Goal: Transaction & Acquisition: Download file/media

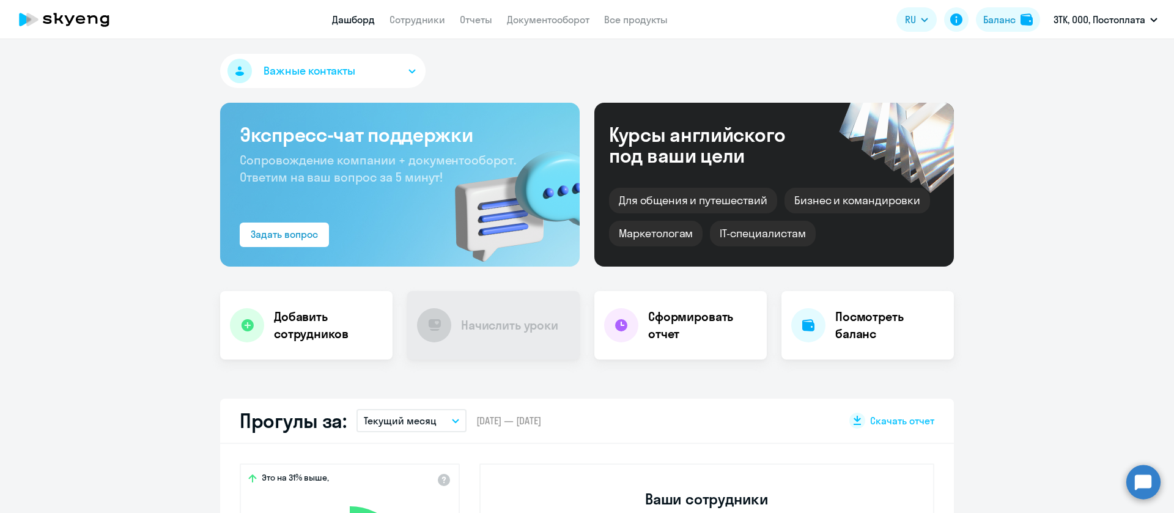
click at [566, 6] on app-header "Дашборд Сотрудники Отчеты Документооборот Все продукты Дашборд Сотрудники Отчет…" at bounding box center [587, 19] width 1174 height 39
click at [568, 20] on link "Документооборот" at bounding box center [548, 19] width 83 height 12
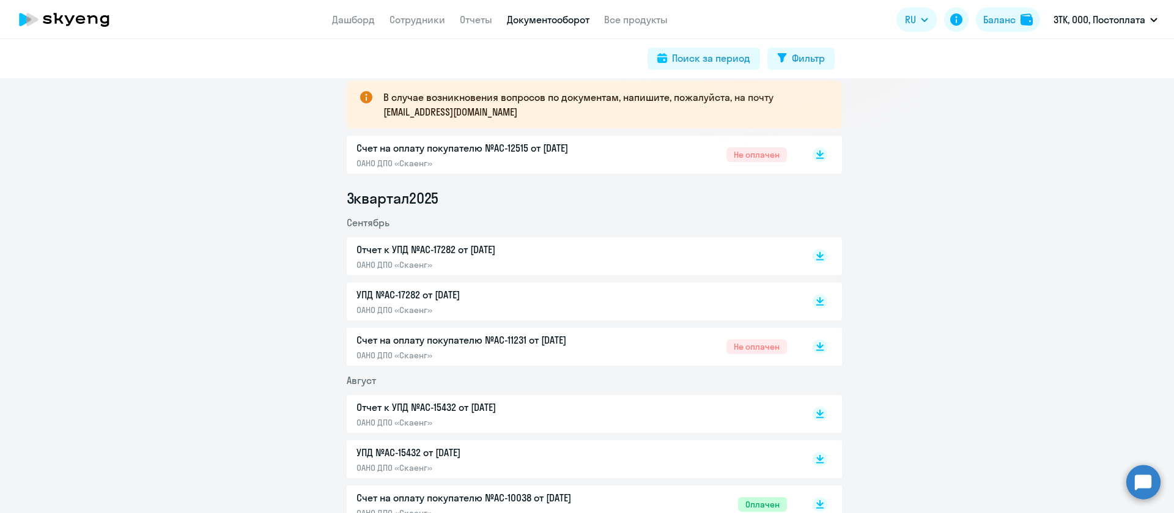
scroll to position [275, 0]
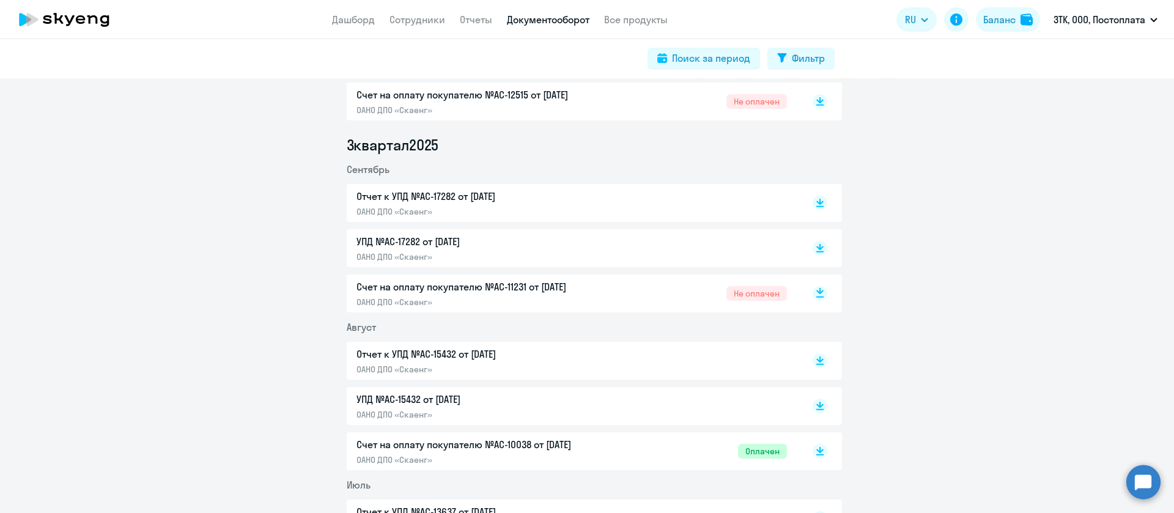
click at [817, 290] on icon at bounding box center [820, 291] width 7 height 6
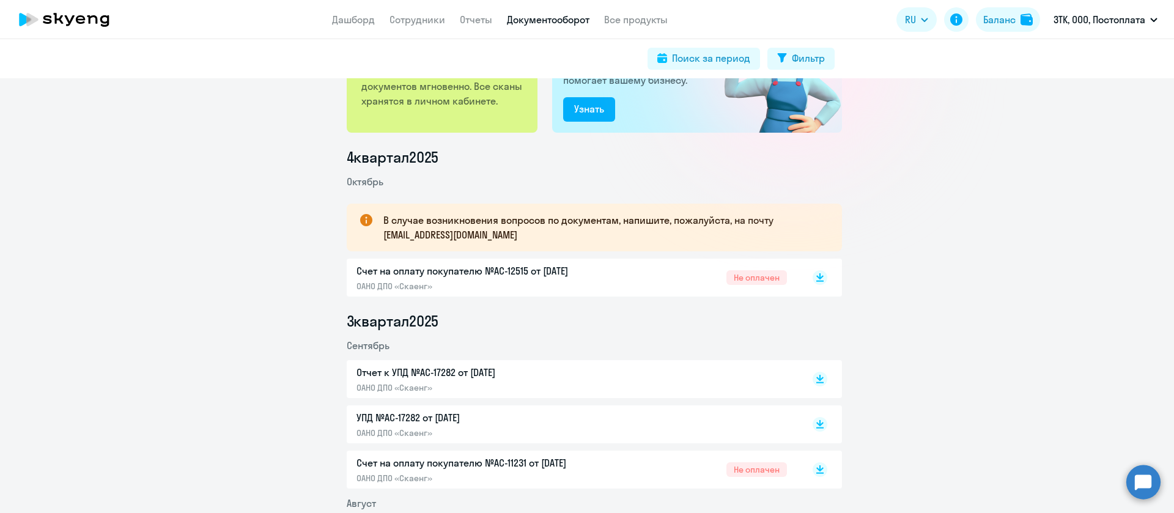
scroll to position [92, 0]
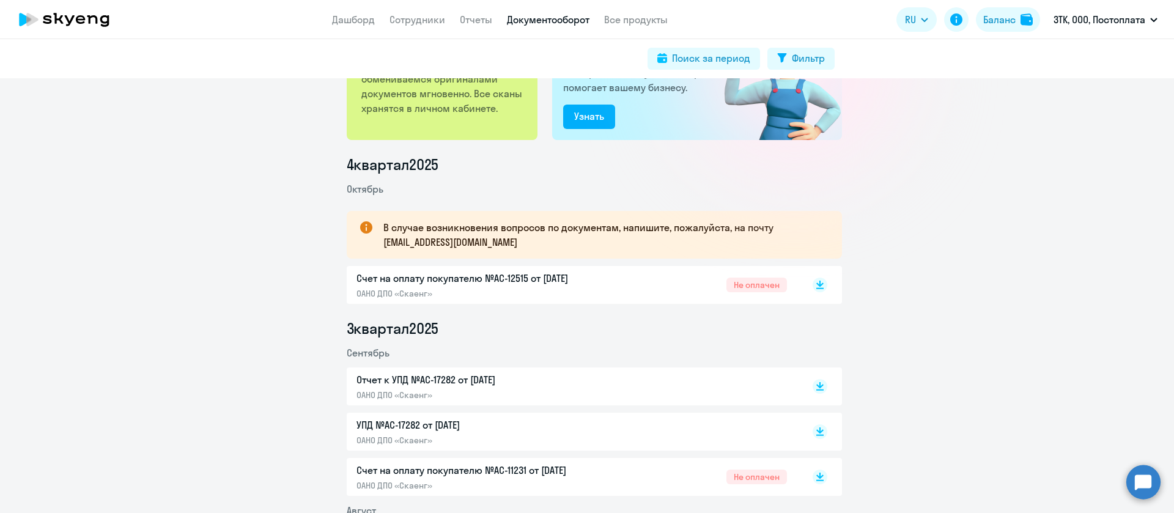
drag, startPoint x: 813, startPoint y: 289, endPoint x: 788, endPoint y: 300, distance: 26.8
click at [817, 289] on icon at bounding box center [820, 288] width 7 height 1
